Goal: Task Accomplishment & Management: Manage account settings

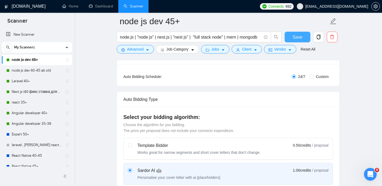
scroll to position [91, 0]
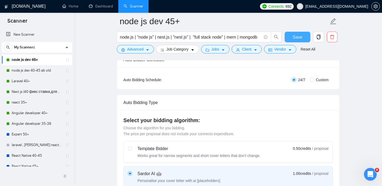
click at [300, 35] on span "Save" at bounding box center [298, 37] width 10 height 7
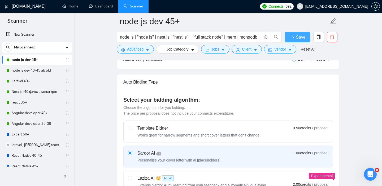
checkbox input "true"
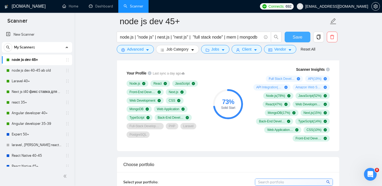
scroll to position [365, 0]
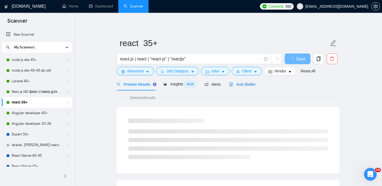
click at [247, 85] on span "Auto Bidder" at bounding box center [242, 84] width 26 height 4
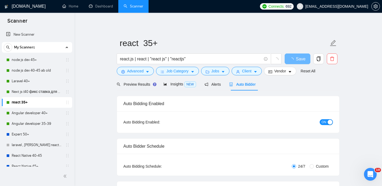
checkbox input "true"
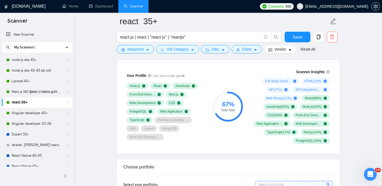
scroll to position [360, 0]
